Goal: Transaction & Acquisition: Book appointment/travel/reservation

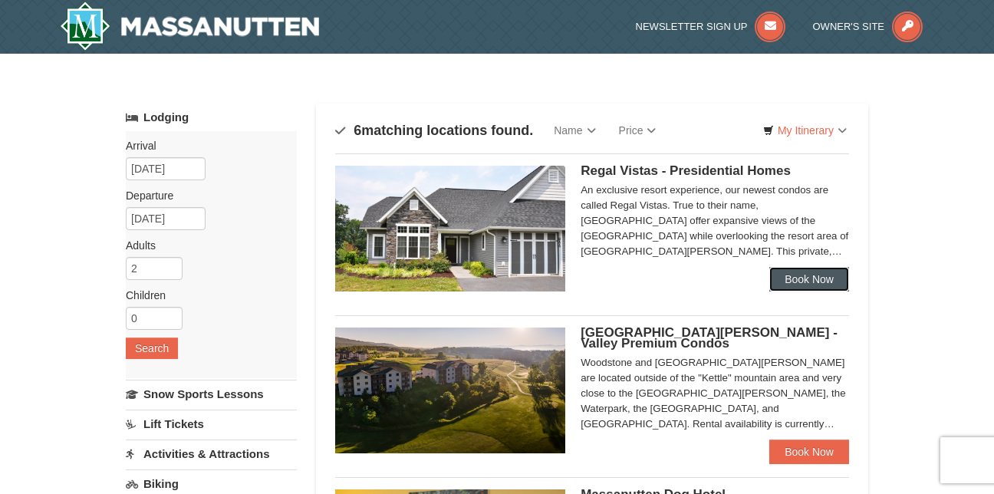
click at [810, 278] on link "Book Now" at bounding box center [809, 279] width 80 height 25
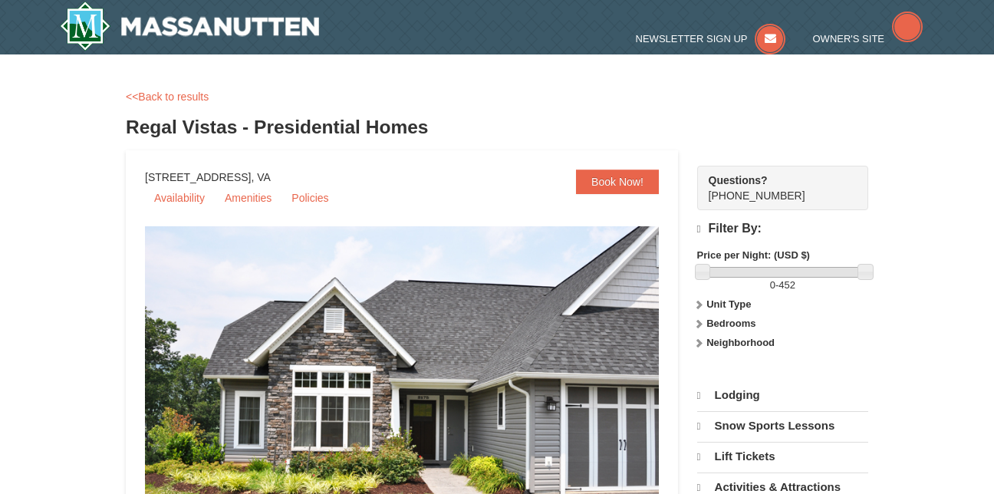
select select "9"
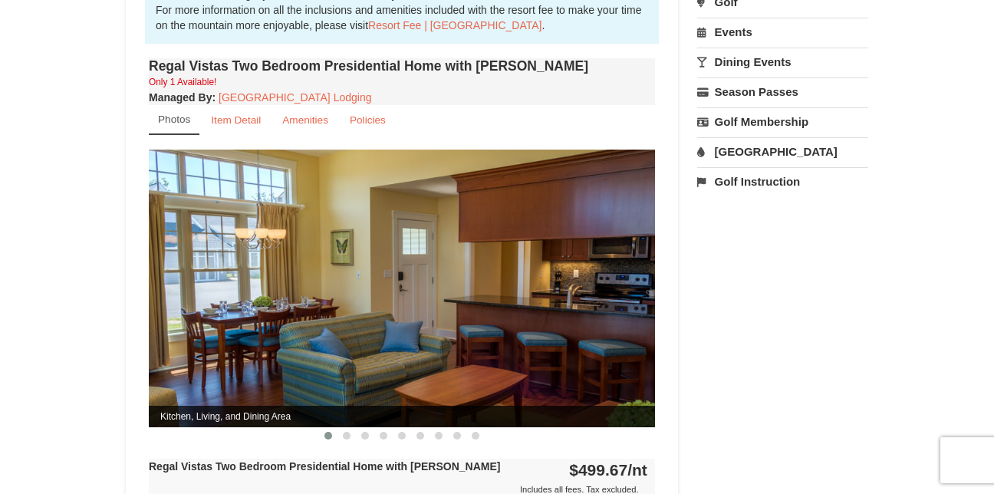
scroll to position [544, 0]
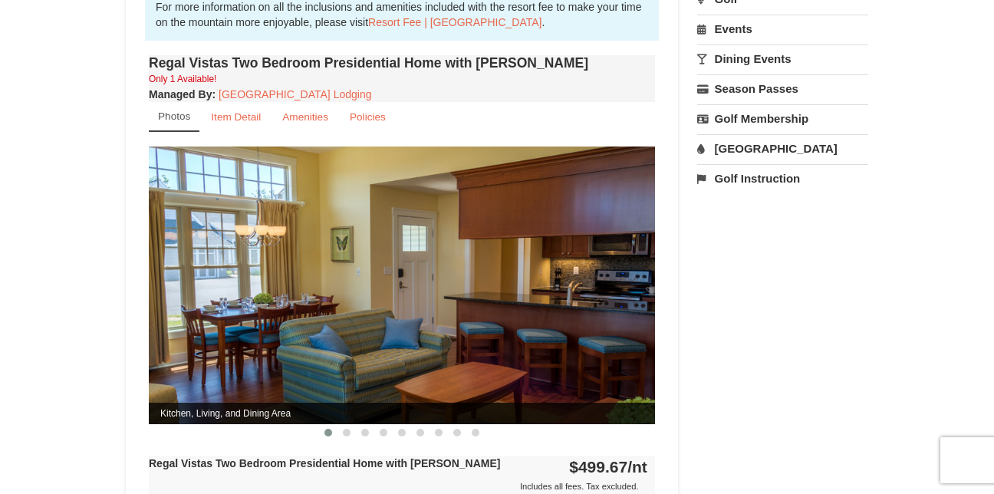
click at [535, 278] on img at bounding box center [402, 284] width 506 height 277
click at [347, 425] on button at bounding box center [346, 432] width 18 height 15
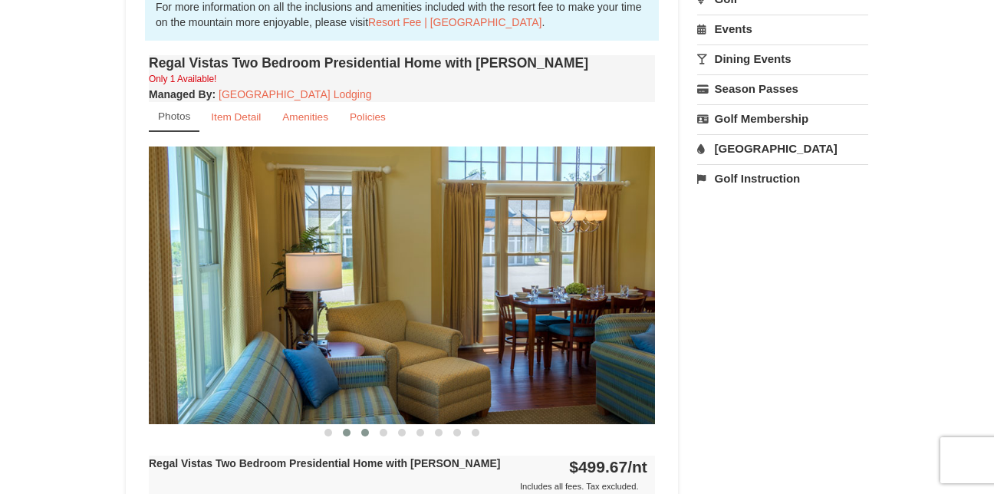
click at [366, 429] on span at bounding box center [365, 433] width 8 height 8
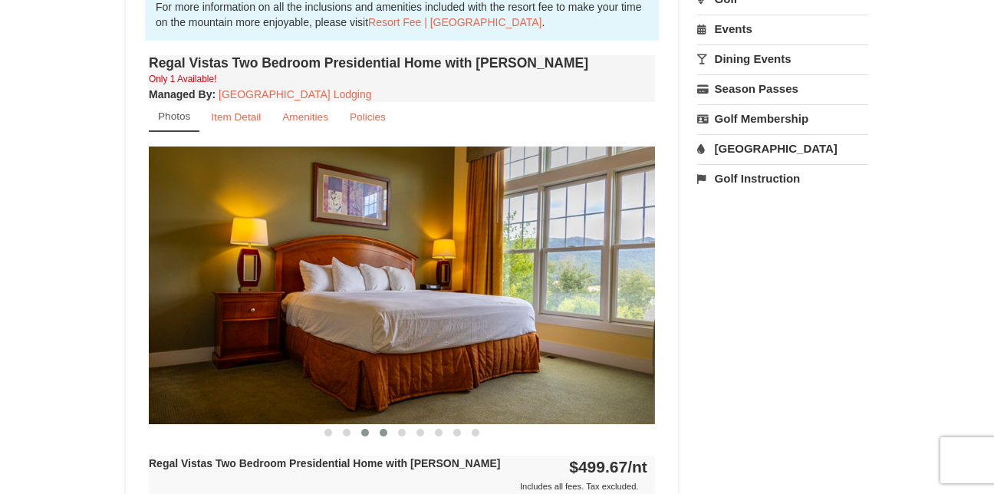
click at [382, 429] on span at bounding box center [384, 433] width 8 height 8
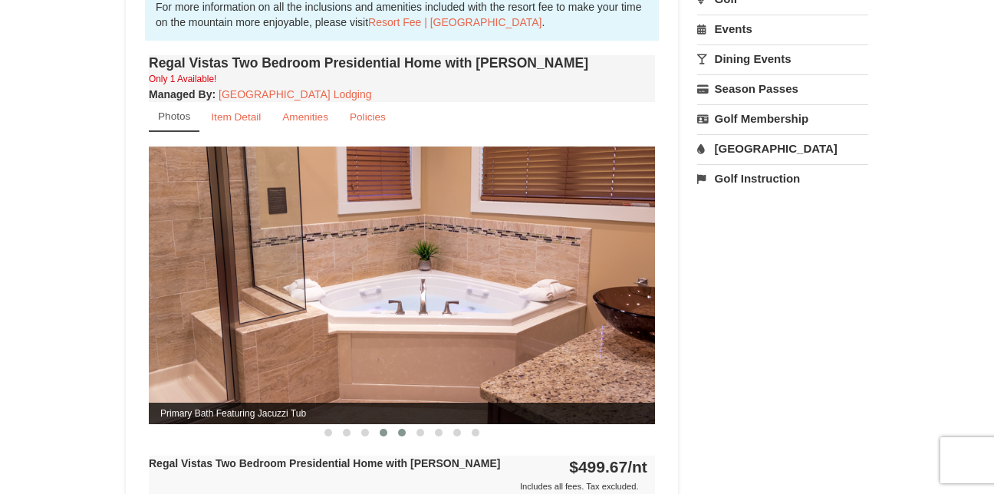
click at [399, 429] on span at bounding box center [402, 433] width 8 height 8
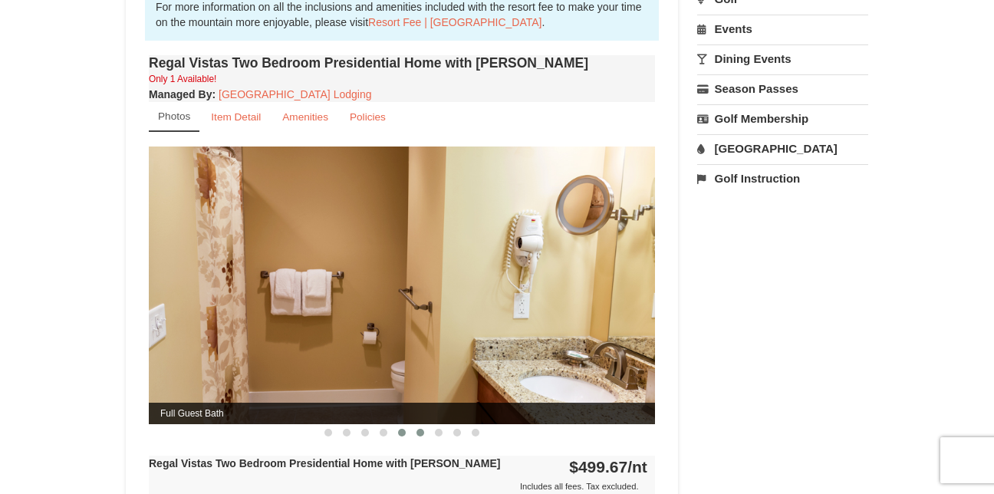
click at [423, 429] on span at bounding box center [420, 433] width 8 height 8
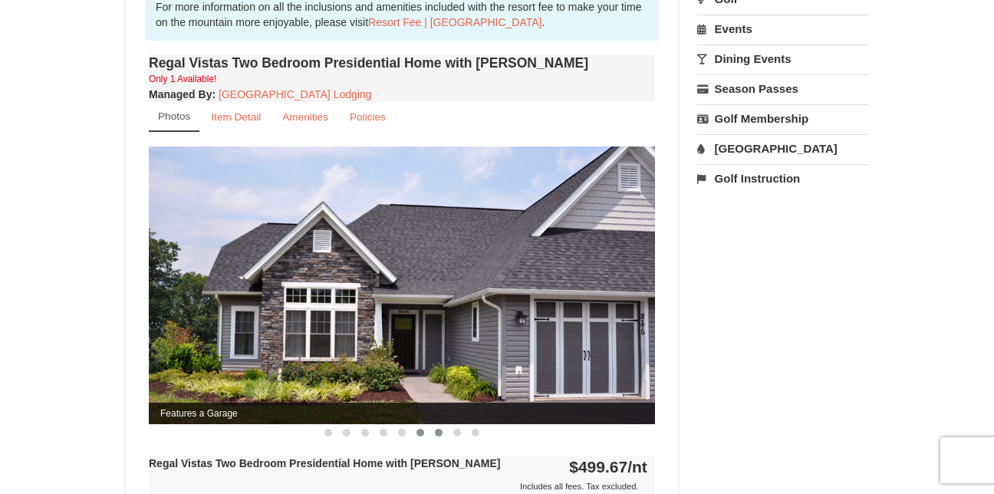
click at [443, 425] on button at bounding box center [438, 432] width 18 height 15
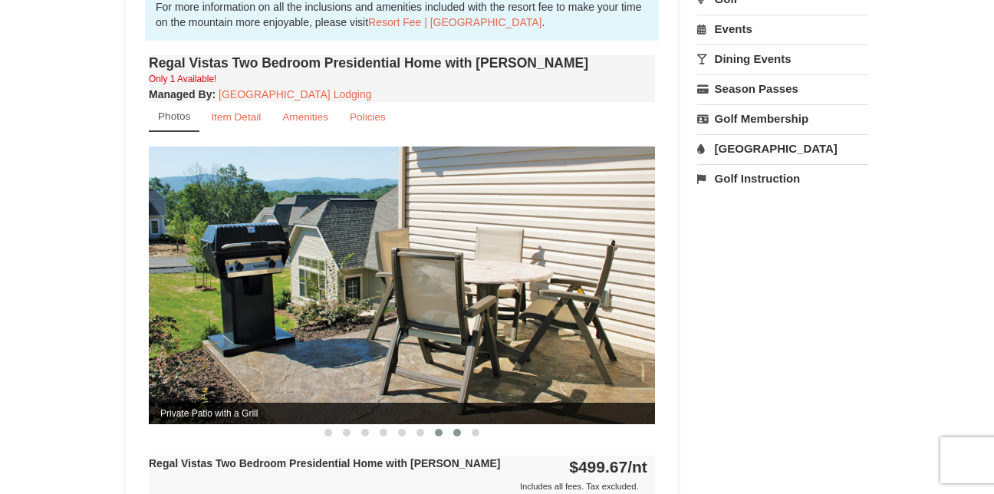
click at [454, 429] on span at bounding box center [457, 433] width 8 height 8
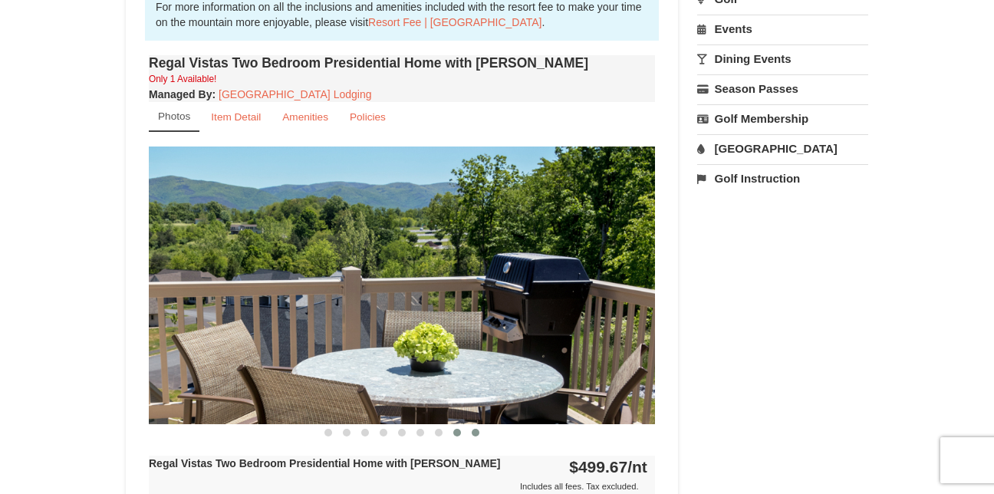
click at [475, 429] on span at bounding box center [476, 433] width 8 height 8
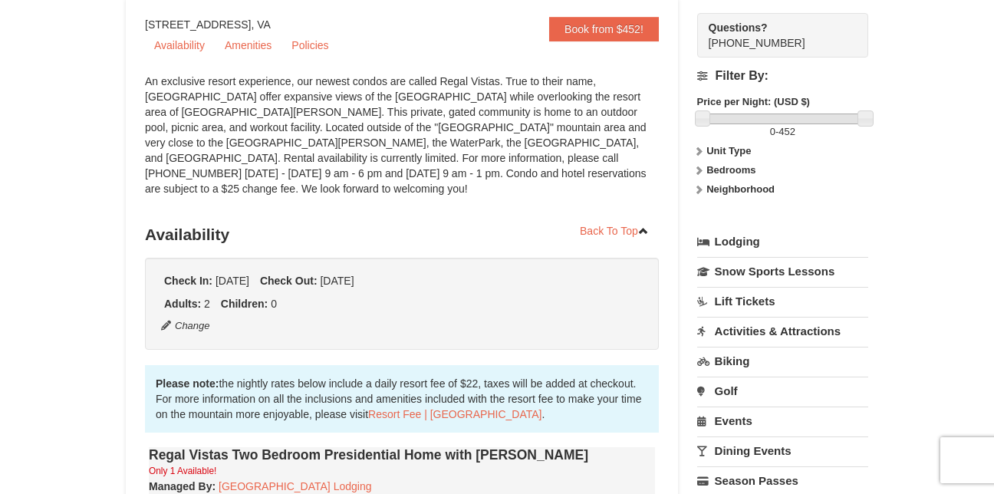
scroll to position [146, 0]
